Goal: Check status

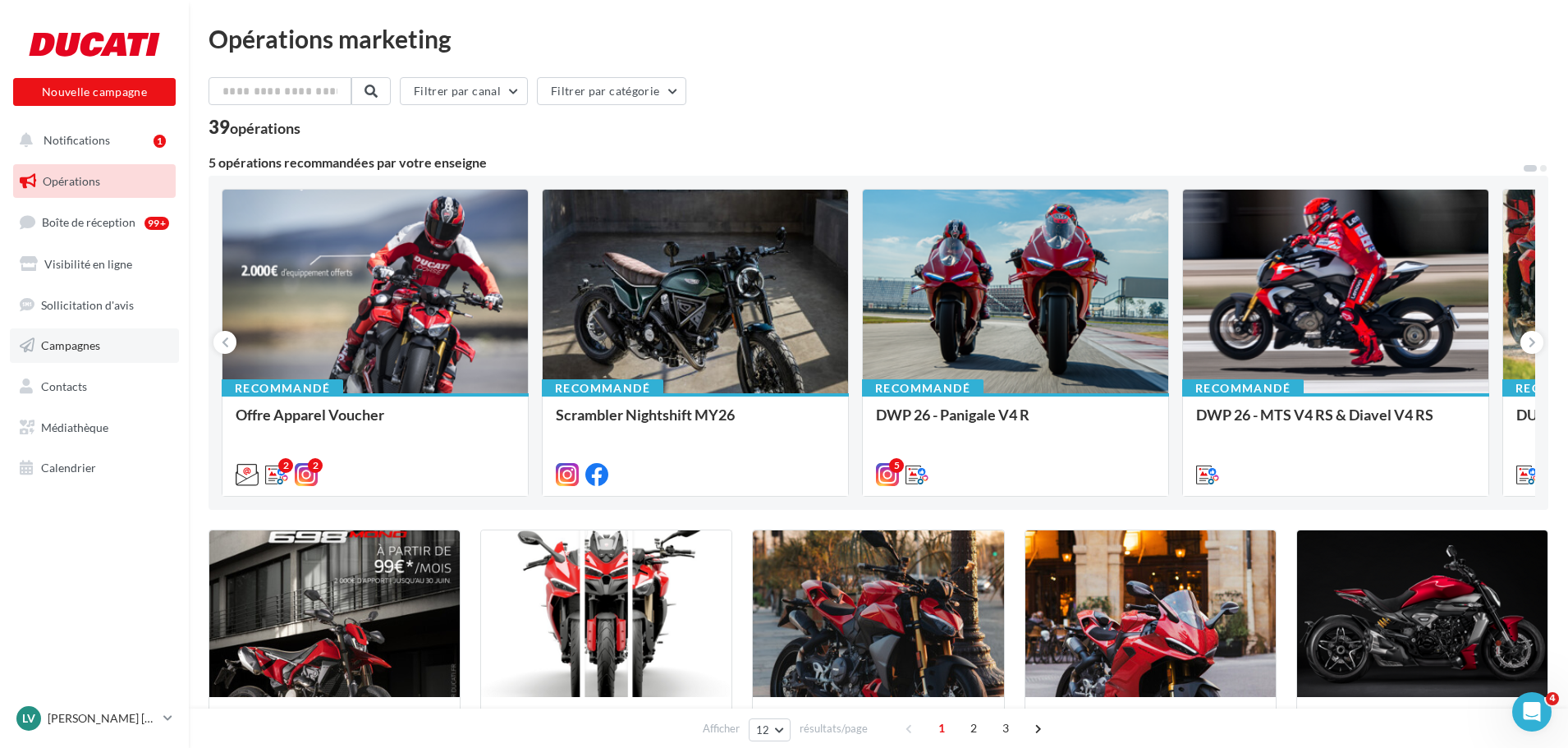
click at [58, 351] on span "Campagnes" at bounding box center [70, 345] width 59 height 14
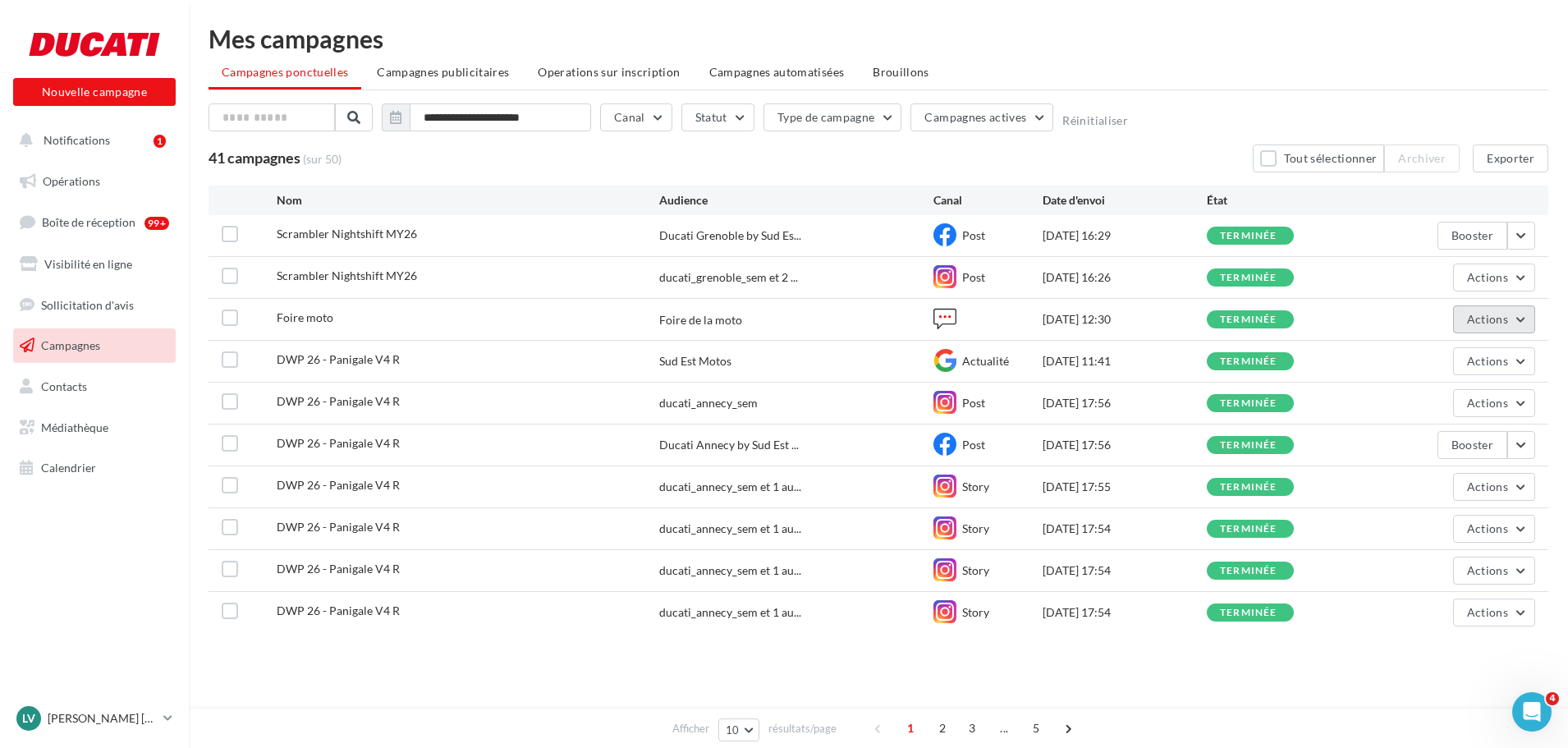
click at [1514, 320] on button "Actions" at bounding box center [1494, 319] width 82 height 28
click at [1484, 360] on button "Voir les résultats" at bounding box center [1445, 358] width 181 height 43
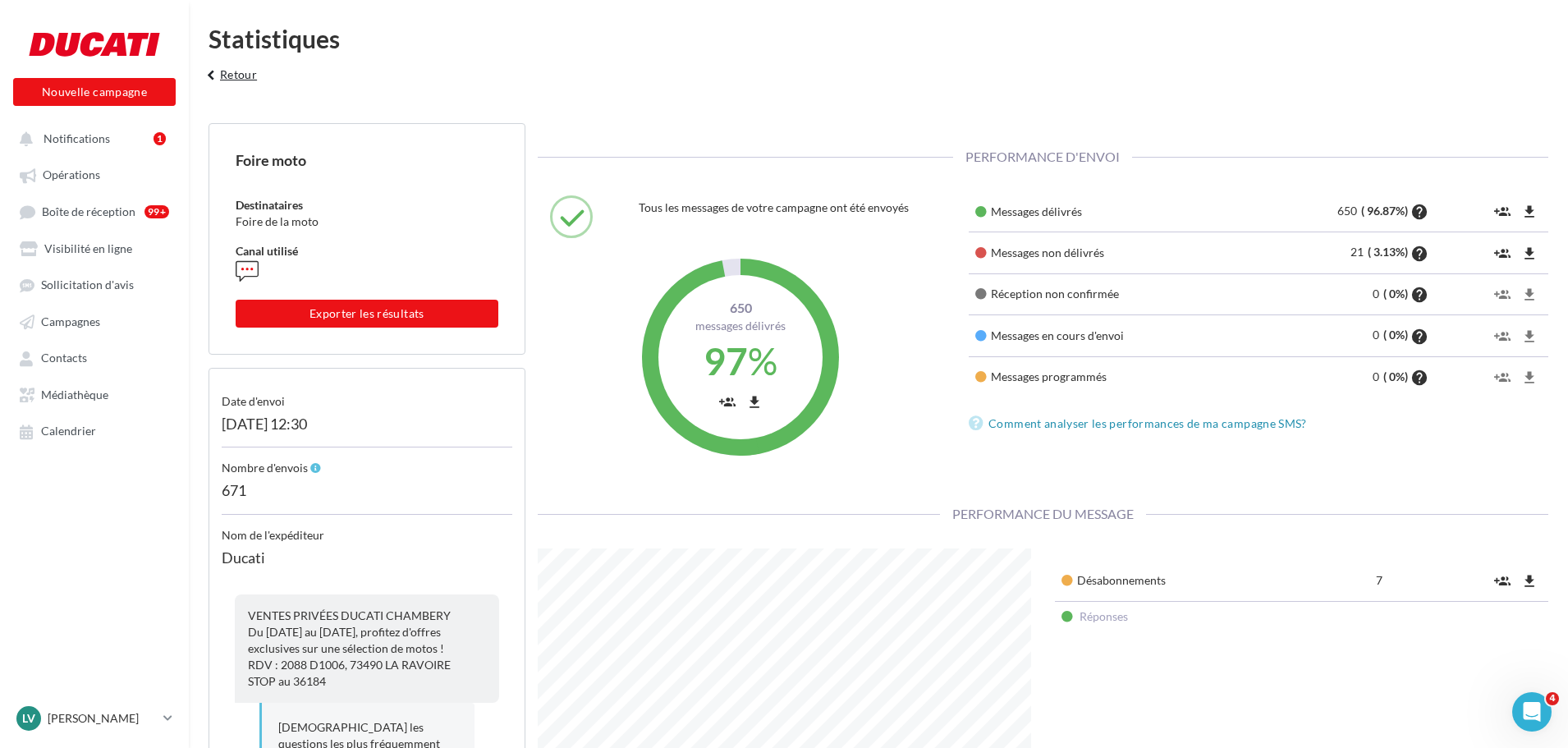
click at [230, 74] on button "keyboard_arrow_left Retour" at bounding box center [229, 81] width 68 height 33
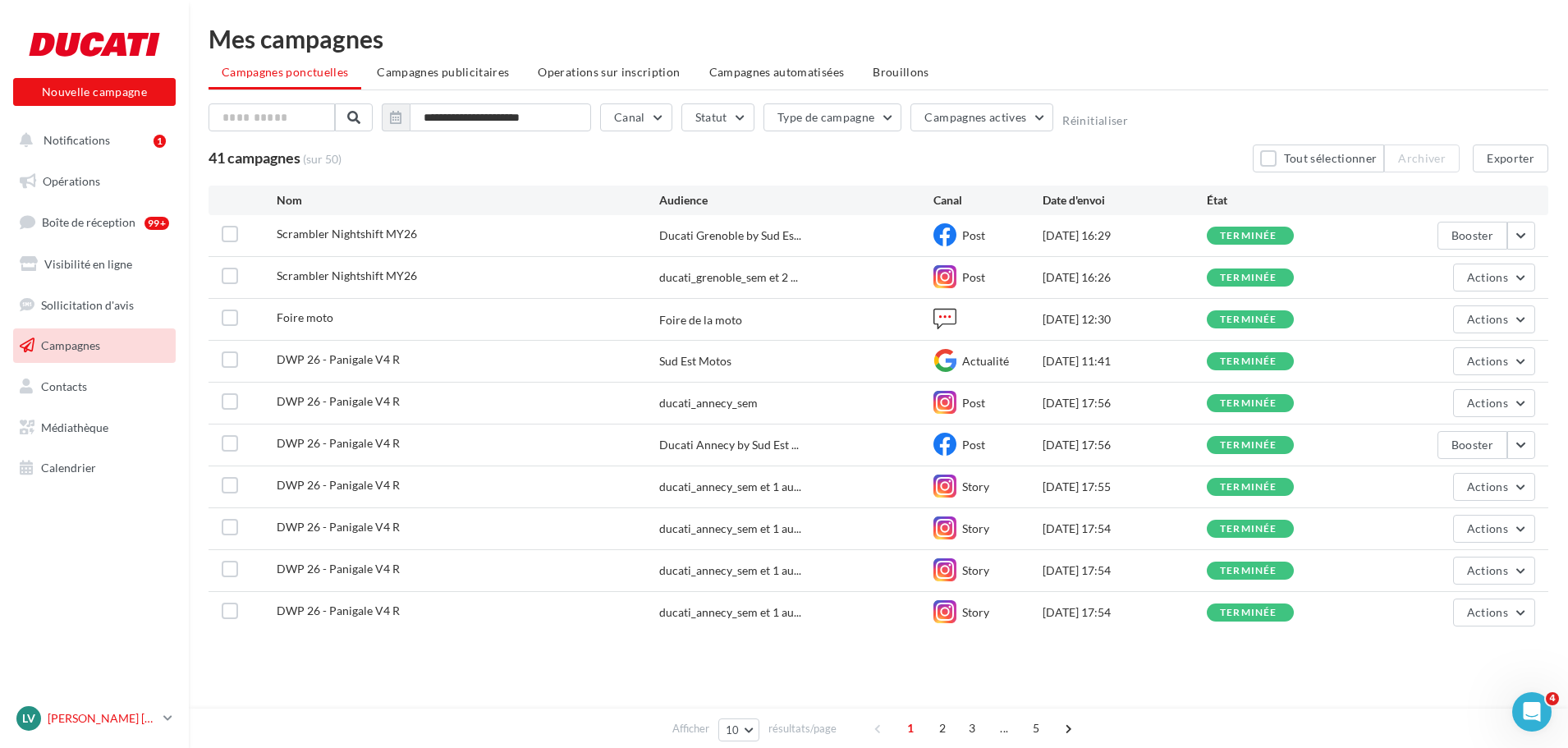
click at [147, 714] on p "[PERSON_NAME]" at bounding box center [102, 718] width 110 height 16
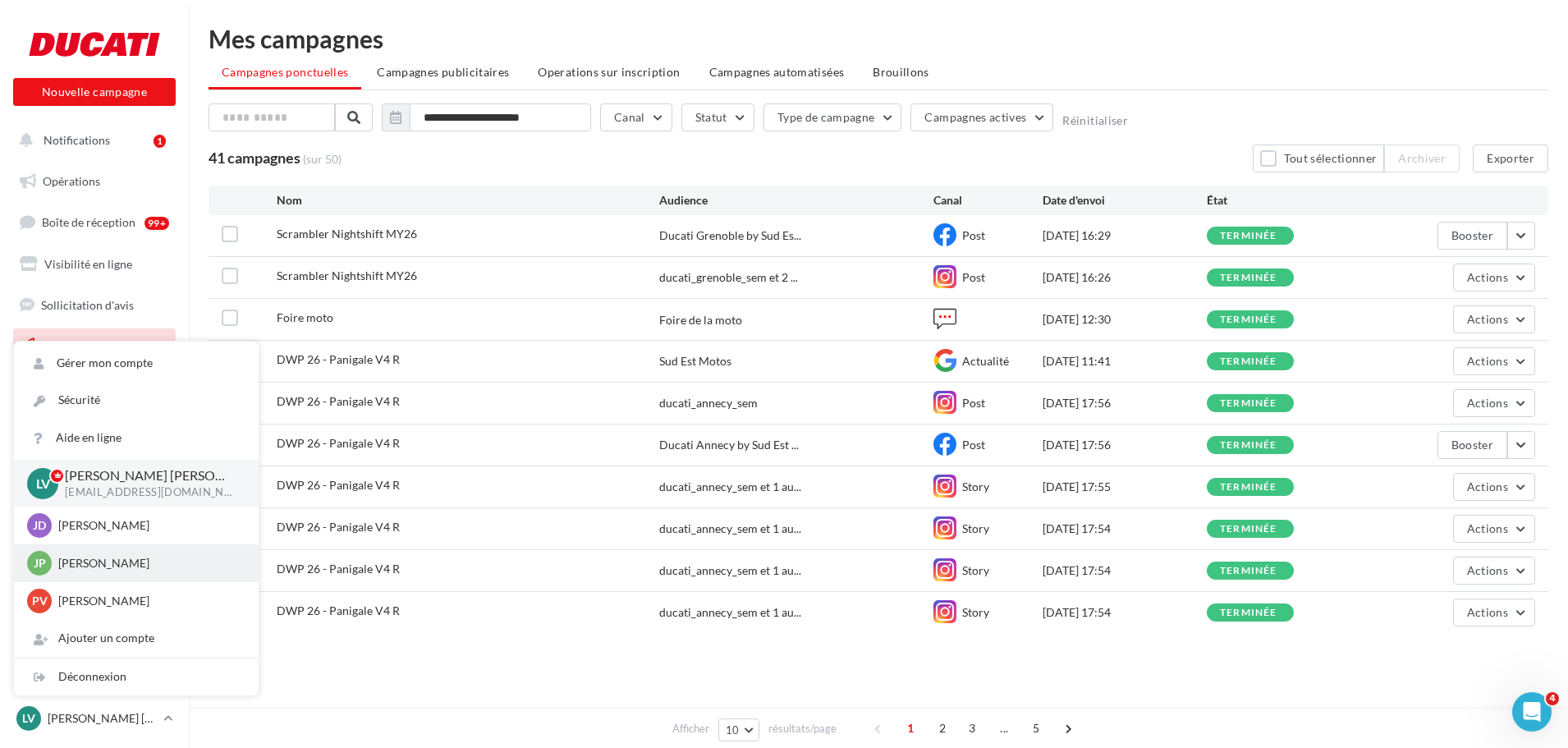
click at [115, 567] on p "Jean-Patrick VACHE" at bounding box center [148, 563] width 181 height 16
